Goal: Book appointment/travel/reservation

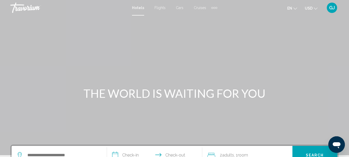
click at [214, 9] on div "Extra navigation items" at bounding box center [215, 8] width 2 height 2
click at [207, 17] on span "Activities" at bounding box center [206, 17] width 14 height 4
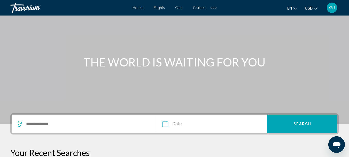
scroll to position [52, 0]
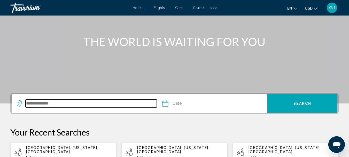
click at [31, 106] on input "Search widget" at bounding box center [91, 104] width 131 height 8
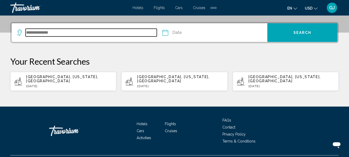
scroll to position [128, 0]
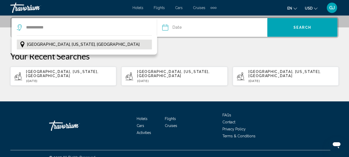
click at [81, 44] on span "[GEOGRAPHIC_DATA], [US_STATE], [GEOGRAPHIC_DATA]" at bounding box center [83, 44] width 113 height 7
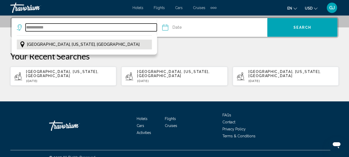
type input "**********"
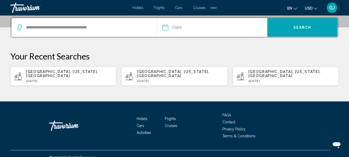
click at [165, 29] on input "Date" at bounding box center [188, 28] width 55 height 20
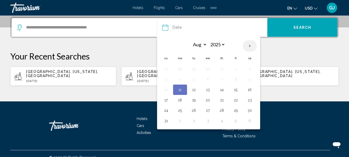
click at [248, 47] on th "Next month" at bounding box center [250, 45] width 14 height 11
select select "*"
click at [222, 69] on button "4" at bounding box center [222, 68] width 8 height 7
type input "**********"
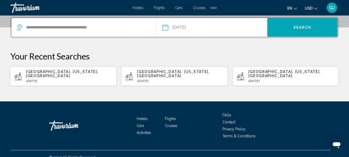
click at [99, 74] on div "[GEOGRAPHIC_DATA], [US_STATE], [GEOGRAPHIC_DATA] [DATE]" at bounding box center [69, 76] width 86 height 13
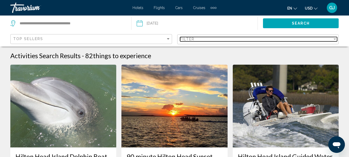
click at [335, 39] on div "Filter" at bounding box center [335, 39] width 3 height 1
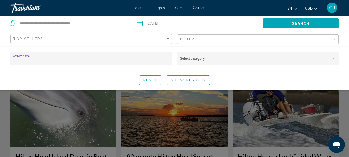
click at [335, 58] on div "Search widget" at bounding box center [334, 58] width 3 height 1
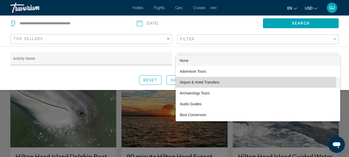
click at [210, 83] on span "Airport & Hotel Transfers" at bounding box center [258, 82] width 156 height 11
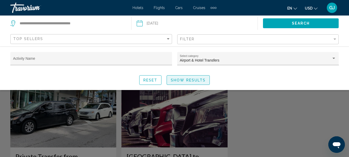
click at [203, 80] on span "Show Results" at bounding box center [188, 80] width 35 height 4
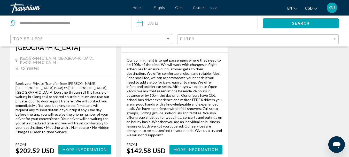
scroll to position [181, 0]
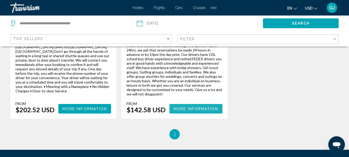
click at [199, 107] on span "More Information" at bounding box center [196, 109] width 45 height 4
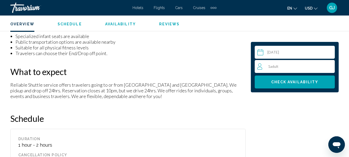
scroll to position [577, 0]
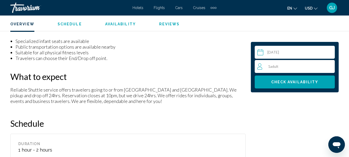
click at [329, 65] on div "1 Adult Adults" at bounding box center [295, 66] width 77 height 6
click at [329, 66] on icon "Increment adults" at bounding box center [330, 66] width 5 height 6
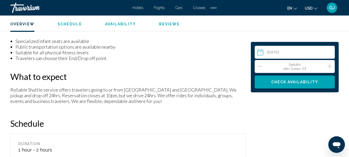
click at [329, 66] on icon "Increment adults" at bounding box center [330, 66] width 5 height 6
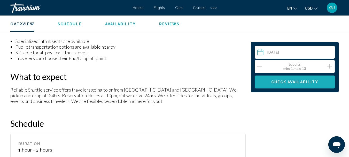
click at [292, 83] on span "Check Availability" at bounding box center [294, 82] width 47 height 4
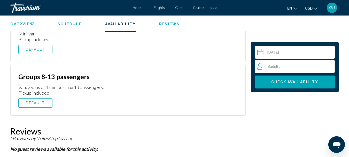
scroll to position [875, 0]
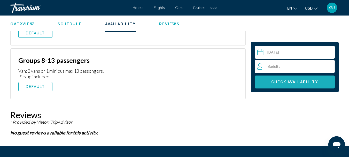
click at [282, 82] on span "Check Availability" at bounding box center [294, 82] width 47 height 4
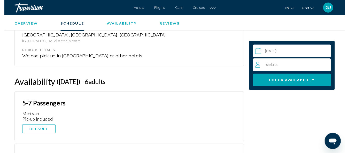
scroll to position [772, 0]
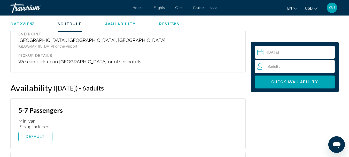
click at [260, 52] on input "Main content" at bounding box center [296, 53] width 82 height 14
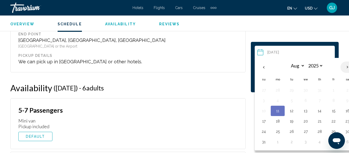
click at [346, 67] on th "Next month" at bounding box center [348, 67] width 14 height 11
select select "*"
click at [308, 91] on button "3" at bounding box center [306, 90] width 8 height 7
type input "**********"
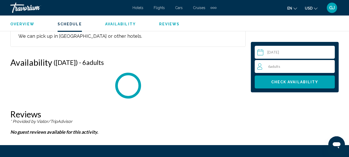
scroll to position [823, 0]
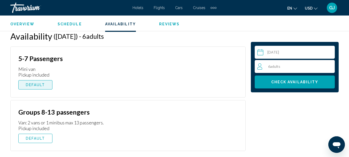
click at [35, 85] on span "DEFAULT" at bounding box center [35, 85] width 19 height 4
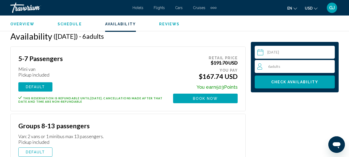
click at [335, 9] on div "GJ" at bounding box center [332, 8] width 10 height 10
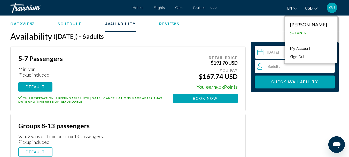
click at [262, 27] on div "Overview Schedule Availability Reviews" at bounding box center [174, 24] width 349 height 16
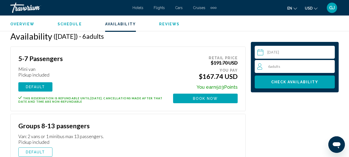
scroll to position [849, 0]
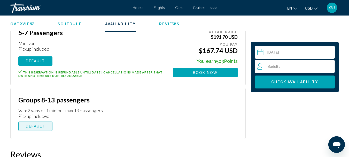
click at [41, 126] on span "DEFAULT" at bounding box center [35, 126] width 19 height 4
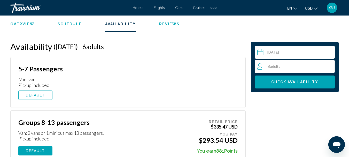
scroll to position [811, 0]
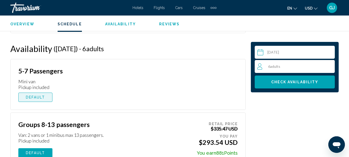
click at [41, 98] on span "DEFAULT" at bounding box center [35, 97] width 19 height 4
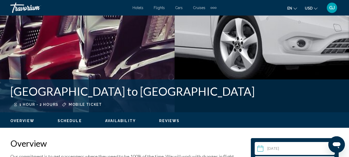
scroll to position [139, 0]
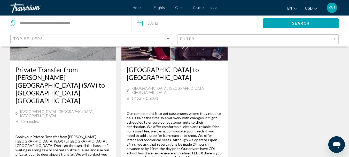
scroll to position [78, 0]
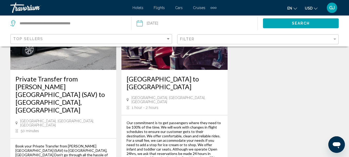
click at [66, 91] on h3 "Private Transfer from [PERSON_NAME][GEOGRAPHIC_DATA] (SAV) to [GEOGRAPHIC_DATA]…" at bounding box center [64, 94] width 96 height 39
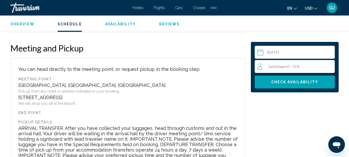
scroll to position [758, 0]
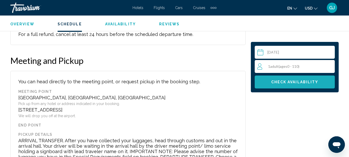
click at [274, 82] on span "Check Availability" at bounding box center [294, 82] width 47 height 4
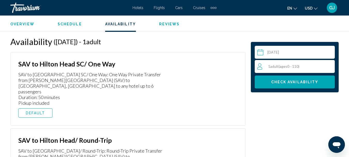
scroll to position [921, 0]
click at [31, 111] on span "DEFAULT" at bounding box center [35, 113] width 19 height 4
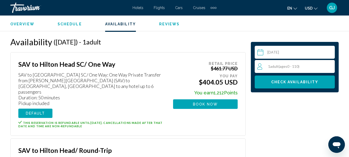
click at [331, 65] on div "1 Adult Adults ( ages [DEMOGRAPHIC_DATA])" at bounding box center [295, 66] width 77 height 6
click at [331, 65] on icon "Increment adults" at bounding box center [330, 66] width 5 height 6
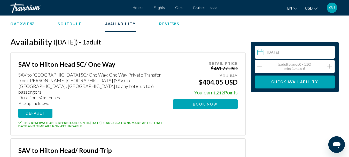
click at [331, 65] on icon "Increment adults" at bounding box center [330, 66] width 5 height 6
click at [300, 82] on span "Check Availability" at bounding box center [294, 82] width 47 height 4
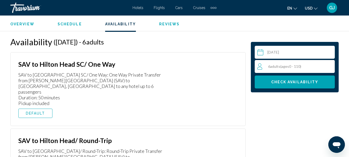
click at [267, 52] on input "Main content" at bounding box center [296, 53] width 82 height 14
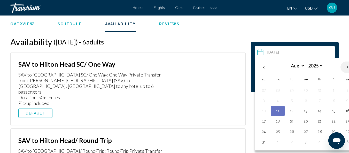
click at [347, 68] on th "Next month" at bounding box center [348, 67] width 14 height 11
select select "*"
click at [306, 90] on button "3" at bounding box center [306, 90] width 8 height 7
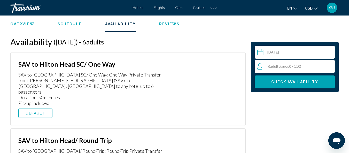
type input "**********"
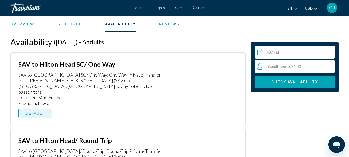
click at [40, 111] on span "DEFAULT" at bounding box center [35, 113] width 19 height 4
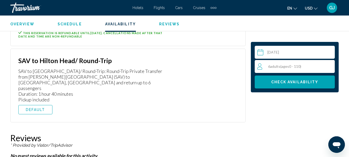
scroll to position [1024, 0]
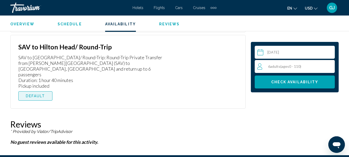
click at [42, 91] on button "DEFAULT" at bounding box center [35, 95] width 34 height 9
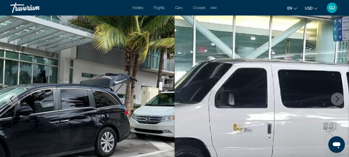
scroll to position [0, 0]
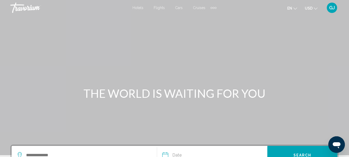
click at [213, 7] on div "Extra navigation items" at bounding box center [214, 8] width 6 height 8
click at [206, 17] on span "Activities" at bounding box center [203, 17] width 17 height 4
click at [214, 7] on div "Extra navigation items" at bounding box center [214, 8] width 6 height 8
click at [205, 18] on span "Activities" at bounding box center [203, 17] width 17 height 4
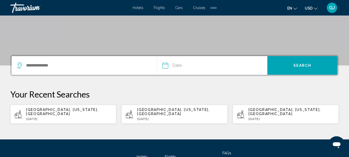
scroll to position [103, 0]
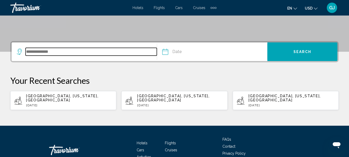
click at [33, 50] on input "Search widget" at bounding box center [91, 52] width 131 height 8
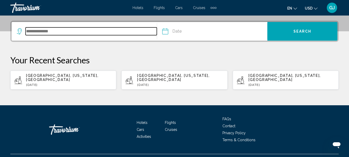
scroll to position [128, 0]
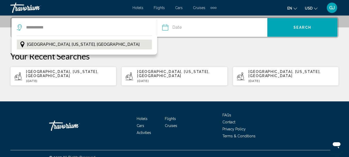
click at [56, 44] on span "[GEOGRAPHIC_DATA], [US_STATE], [GEOGRAPHIC_DATA]" at bounding box center [83, 44] width 113 height 7
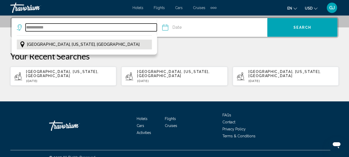
type input "**********"
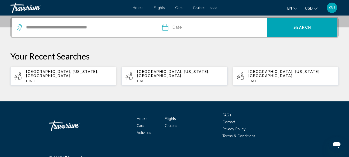
click at [169, 29] on input "Date" at bounding box center [188, 28] width 55 height 20
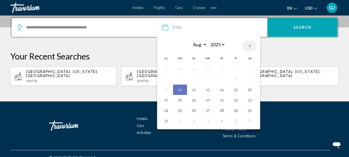
click at [251, 47] on th "Next month" at bounding box center [250, 45] width 14 height 11
select select "*"
click at [209, 70] on button "3" at bounding box center [208, 68] width 8 height 7
type input "**********"
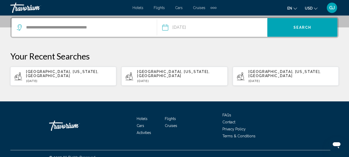
click at [308, 27] on span "Search" at bounding box center [303, 28] width 18 height 4
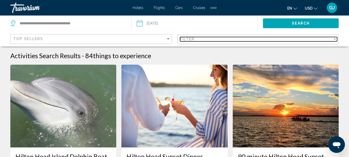
click at [335, 40] on div "Filter" at bounding box center [335, 39] width 5 height 4
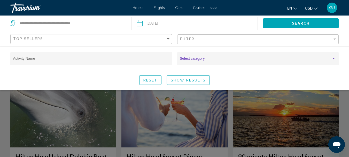
click at [333, 58] on div "Search widget" at bounding box center [334, 58] width 3 height 1
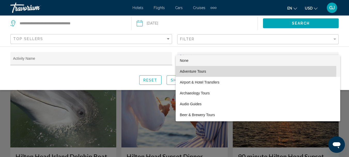
click at [193, 71] on span "Adventure Tours" at bounding box center [258, 71] width 156 height 11
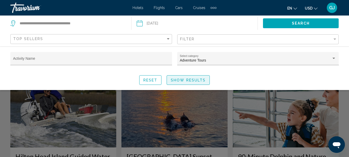
click at [200, 81] on span "Show Results" at bounding box center [188, 80] width 35 height 4
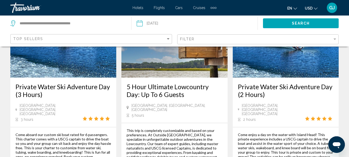
scroll to position [284, 0]
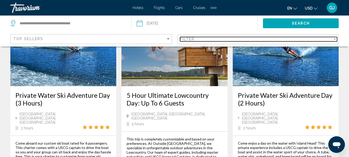
click at [336, 39] on div "Filter" at bounding box center [335, 39] width 3 height 1
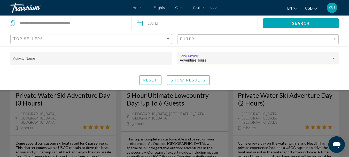
click at [334, 59] on div "Search widget" at bounding box center [334, 58] width 3 height 1
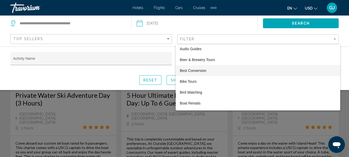
scroll to position [52, 0]
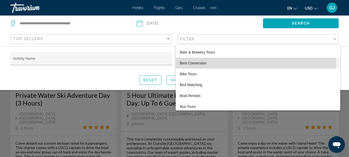
click at [206, 62] on span "Best Conversion" at bounding box center [258, 63] width 156 height 11
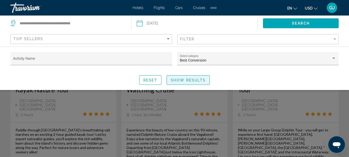
click at [192, 78] on span "Show Results" at bounding box center [188, 80] width 35 height 4
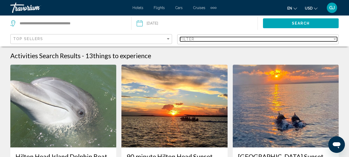
click at [337, 40] on div "Filter" at bounding box center [335, 39] width 5 height 4
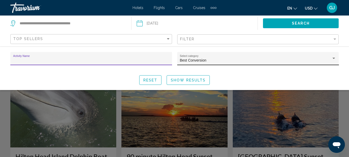
click at [335, 59] on div "Search widget" at bounding box center [334, 58] width 3 height 1
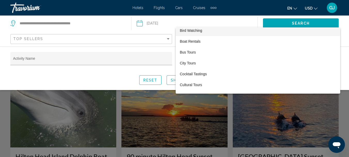
scroll to position [115, 0]
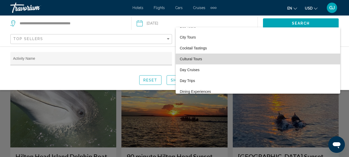
click at [322, 60] on span "Cultural Tours" at bounding box center [258, 59] width 156 height 11
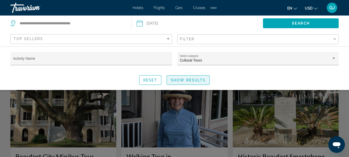
click at [203, 83] on button "Show Results" at bounding box center [188, 80] width 43 height 10
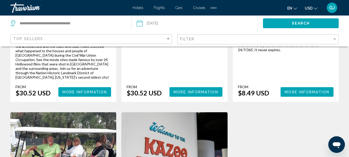
scroll to position [207, 0]
